Goal: Task Accomplishment & Management: Manage account settings

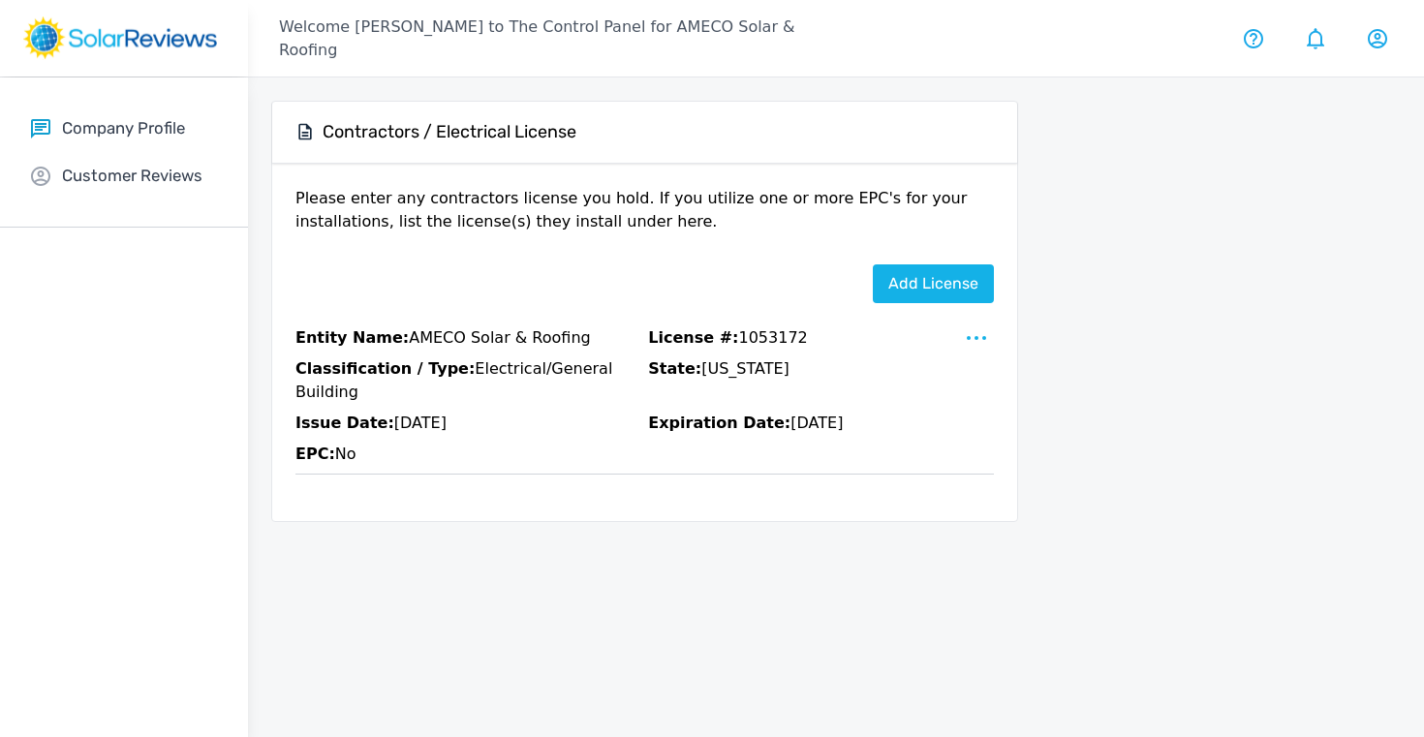
click at [98, 140] on div "Company Profile Overview Logo & Description Prescreened Upload Media Licenses C…" at bounding box center [124, 153] width 248 height 150
click at [101, 127] on p "Company Profile" at bounding box center [123, 128] width 123 height 24
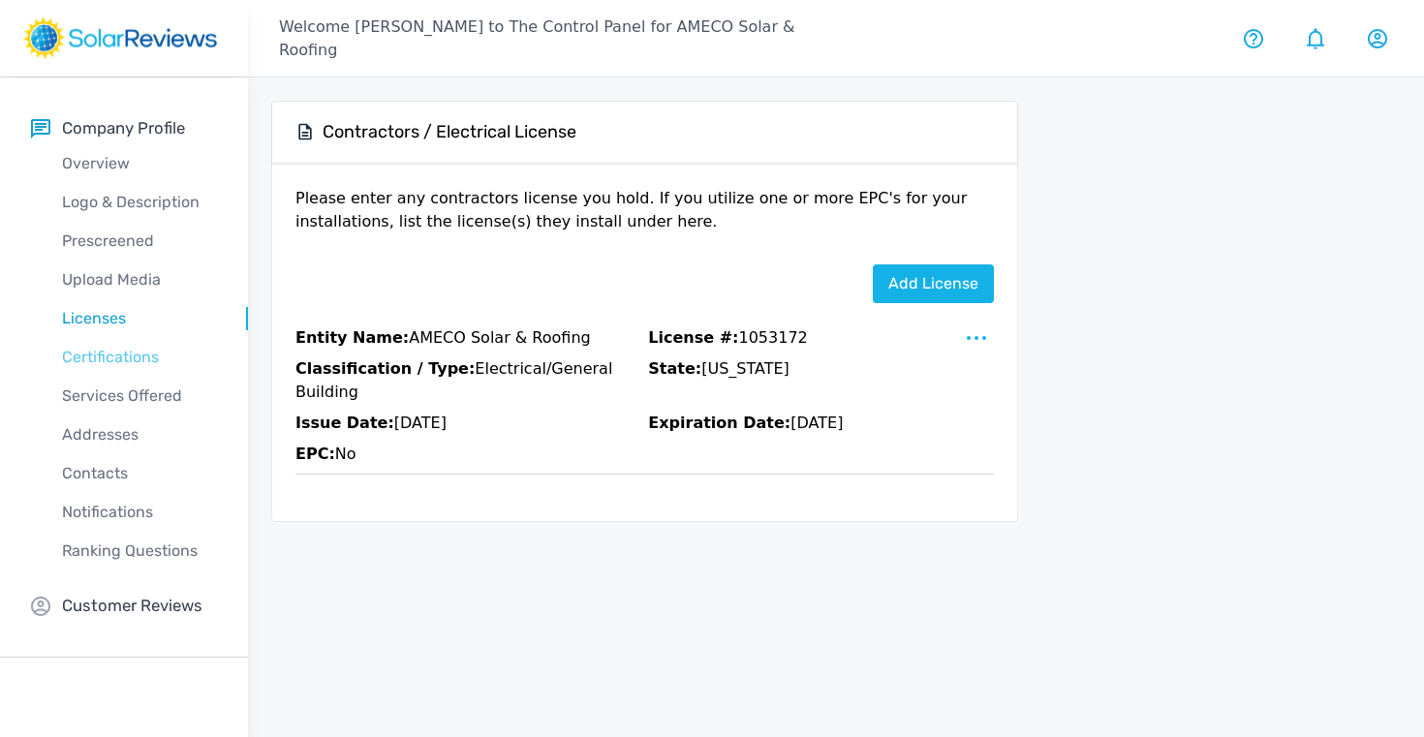
click at [106, 355] on p "Certifications" at bounding box center [139, 357] width 217 height 23
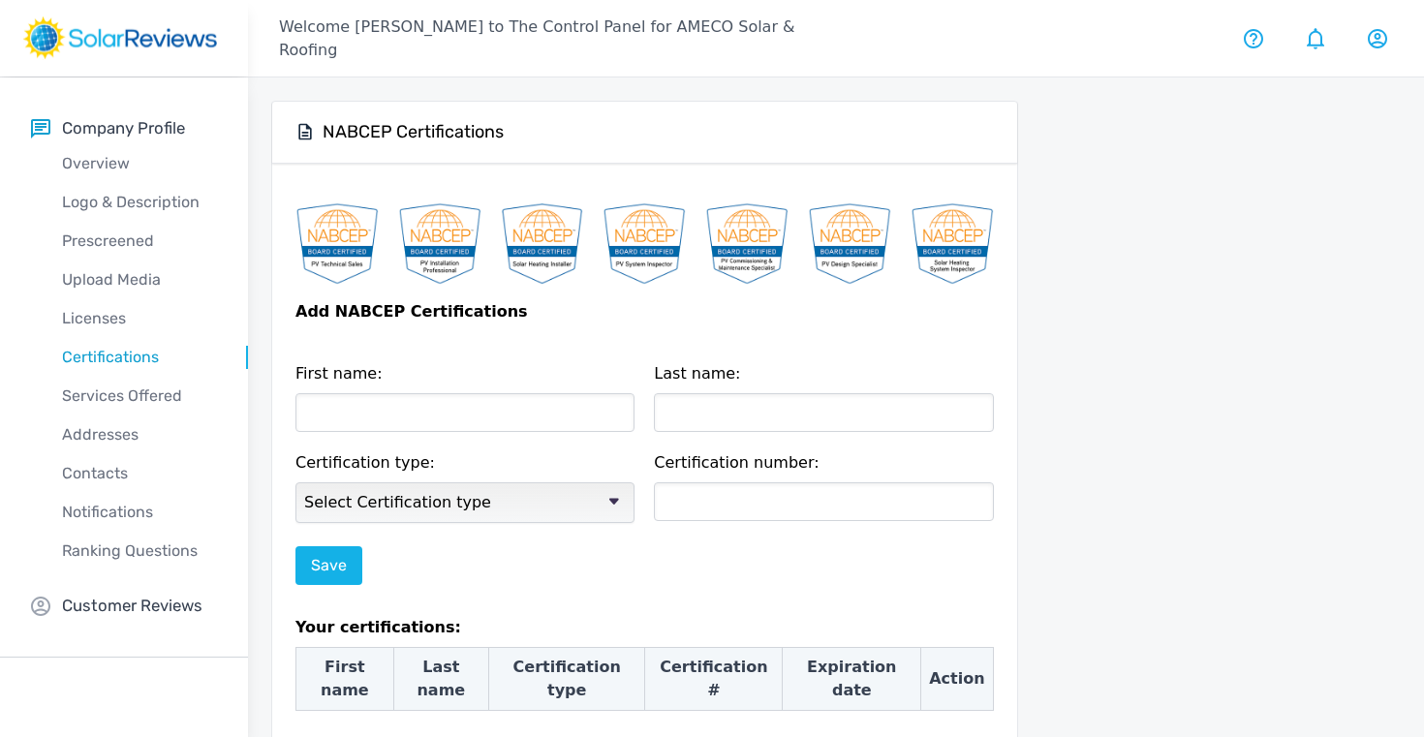
checkbox input "true"
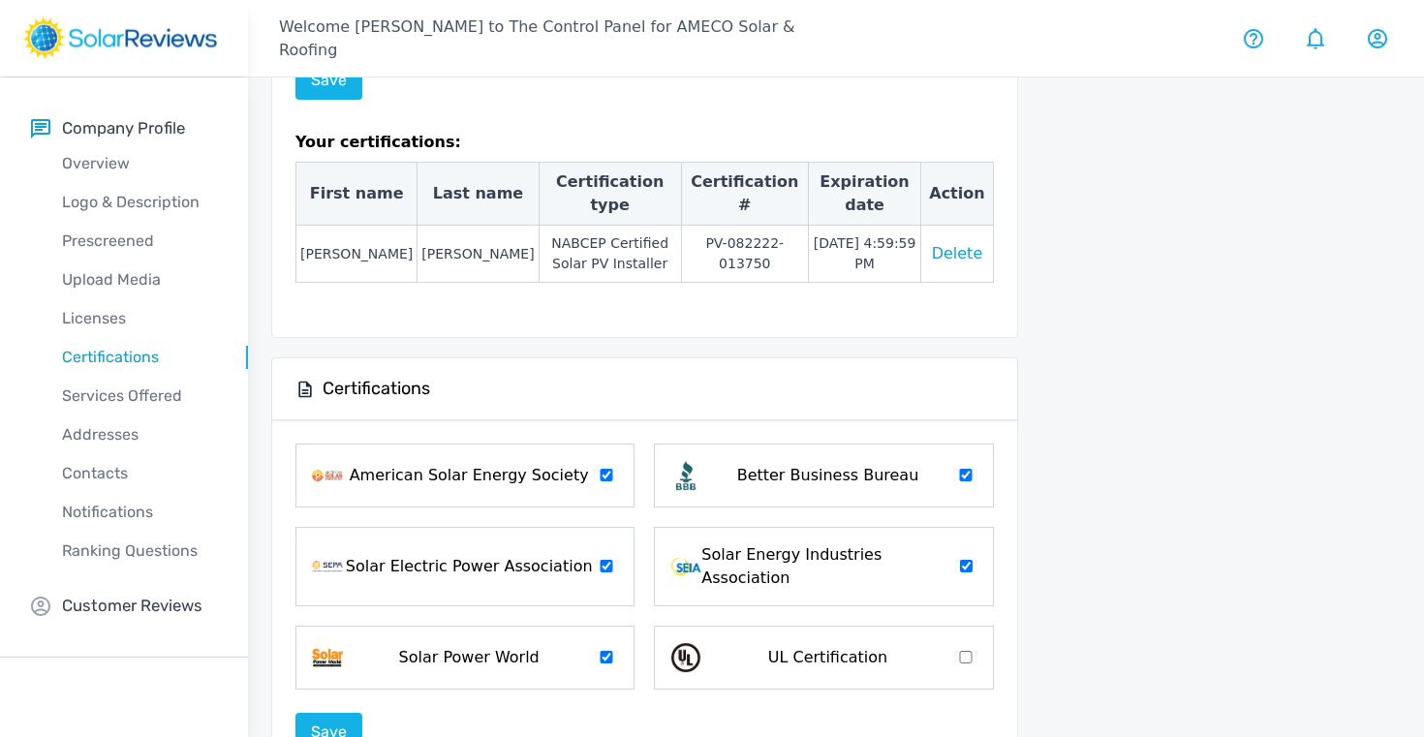
scroll to position [532, 0]
